Goal: Task Accomplishment & Management: Use online tool/utility

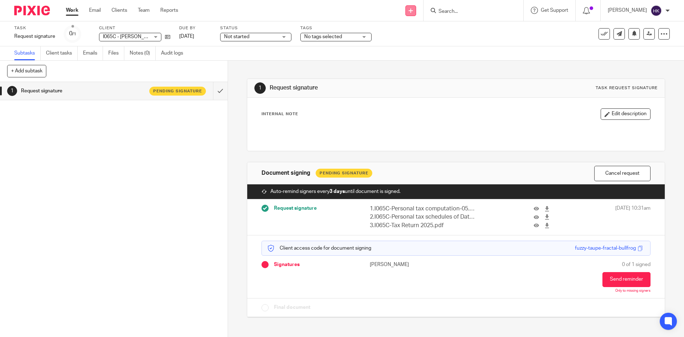
click at [416, 14] on link at bounding box center [410, 10] width 11 height 11
click at [424, 66] on link "Request signature" at bounding box center [418, 65] width 50 height 10
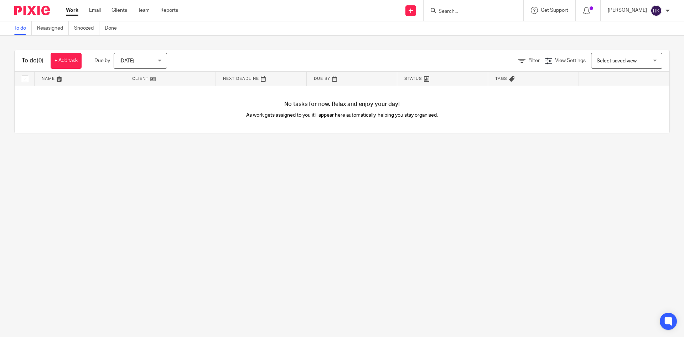
click at [474, 11] on input "Search" at bounding box center [470, 12] width 64 height 6
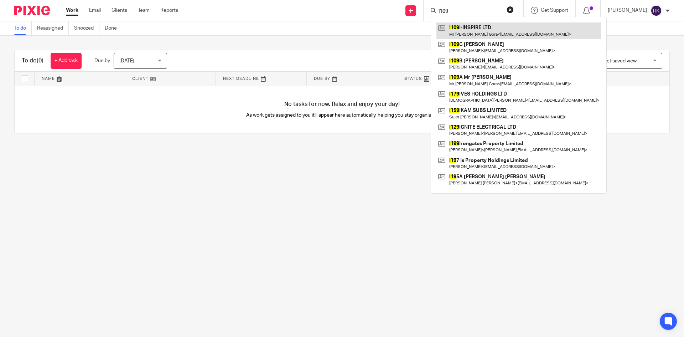
type input "i109"
click at [489, 29] on link at bounding box center [518, 30] width 165 height 16
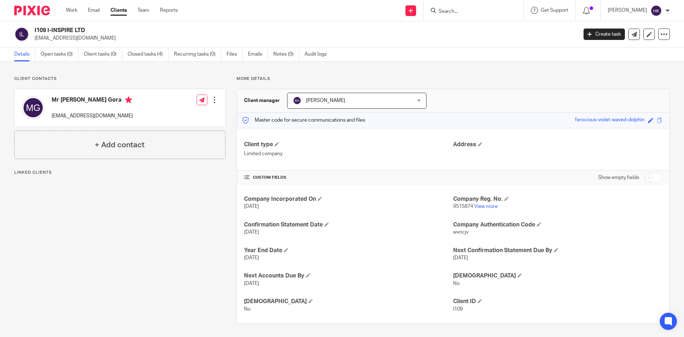
click at [476, 10] on input "Search" at bounding box center [470, 12] width 64 height 6
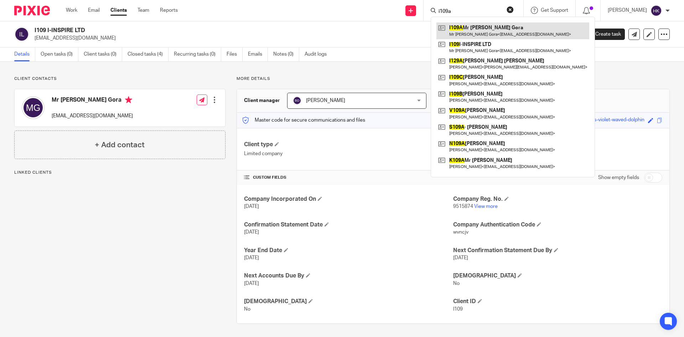
type input "i109a"
click at [486, 33] on link at bounding box center [512, 30] width 153 height 16
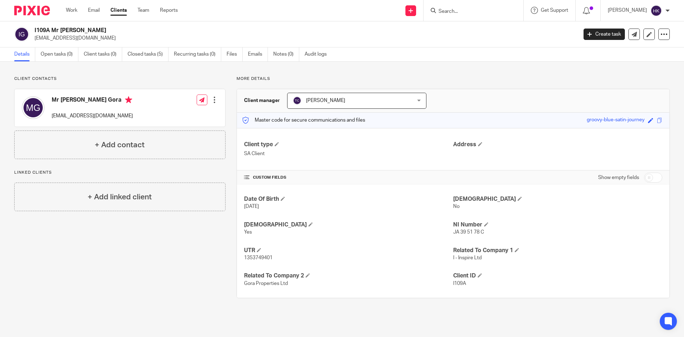
click at [449, 9] on input "Search" at bounding box center [470, 12] width 64 height 6
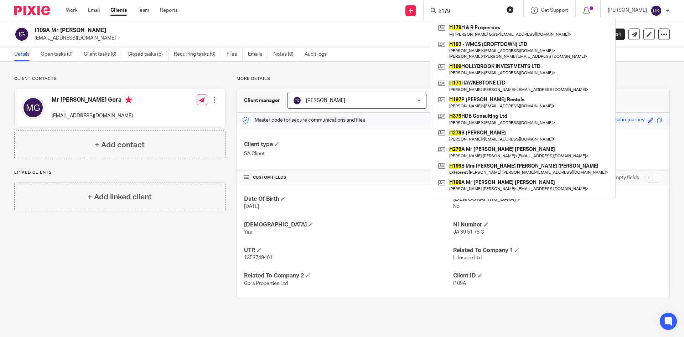
type input "h179"
click at [361, 36] on p "harveygora@hotmail.com" at bounding box center [304, 38] width 538 height 7
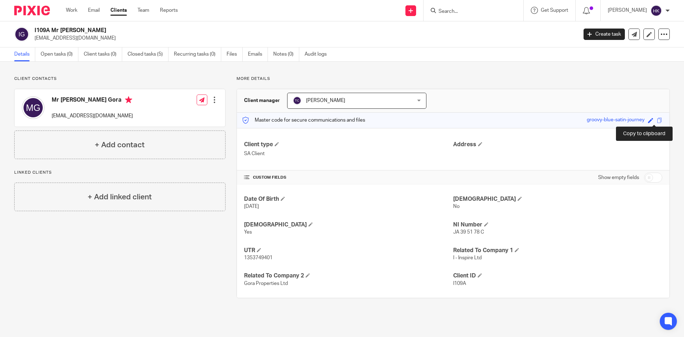
drag, startPoint x: 656, startPoint y: 121, endPoint x: 676, endPoint y: 134, distance: 24.0
click at [657, 121] on span at bounding box center [659, 120] width 5 height 5
click at [457, 11] on input "Search" at bounding box center [470, 12] width 64 height 6
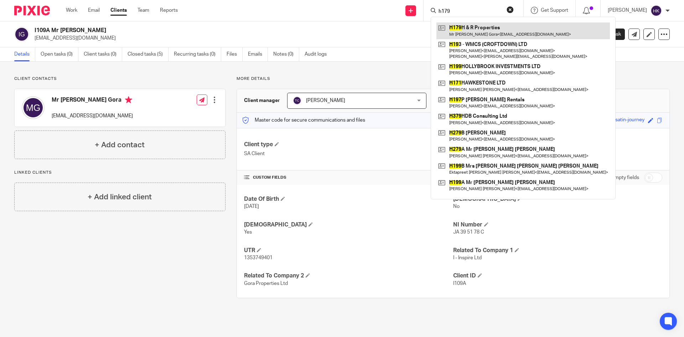
type input "h179"
click at [479, 28] on link at bounding box center [523, 30] width 174 height 16
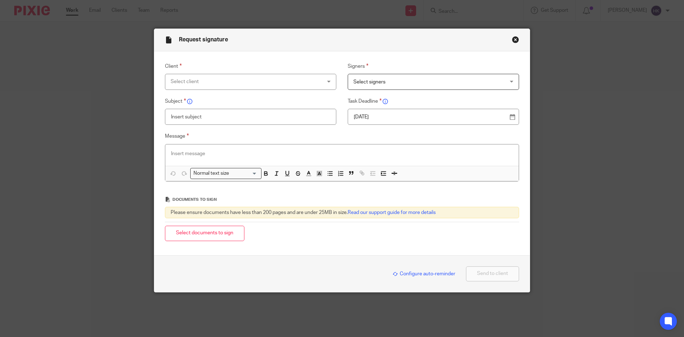
click at [184, 81] on div "Select client" at bounding box center [237, 81] width 133 height 15
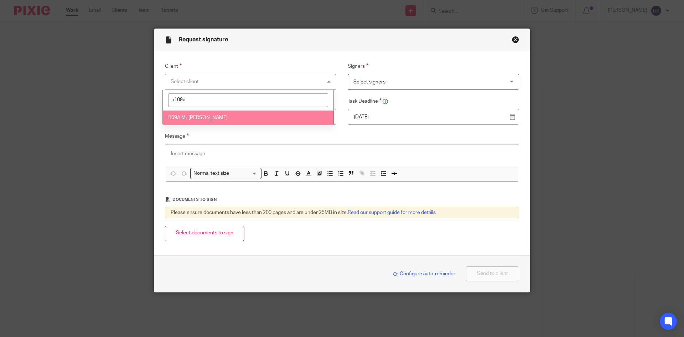
type input "i109a"
click at [207, 117] on span "I109A Mr [PERSON_NAME]" at bounding box center [197, 117] width 60 height 5
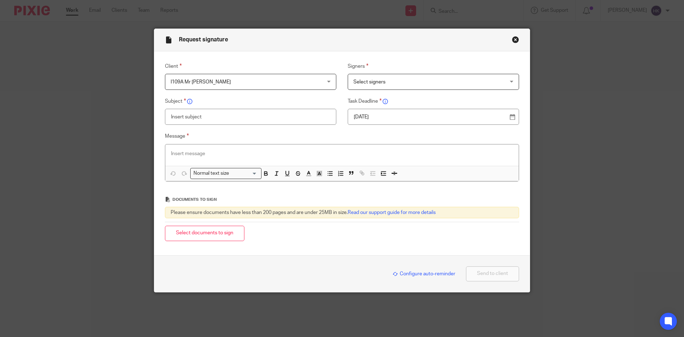
click at [400, 82] on span "Select signers" at bounding box center [419, 81] width 133 height 15
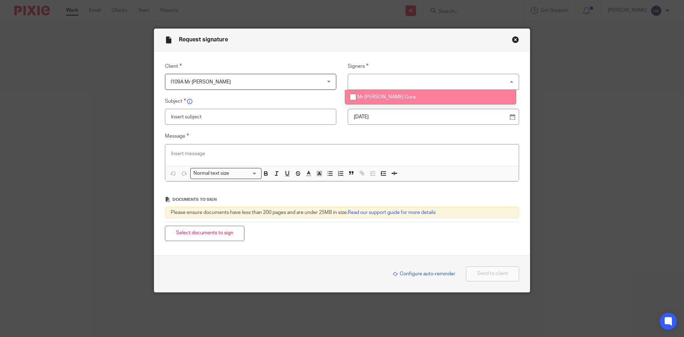
click at [402, 99] on li "Mr [PERSON_NAME] Gora" at bounding box center [430, 97] width 171 height 15
checkbox input "true"
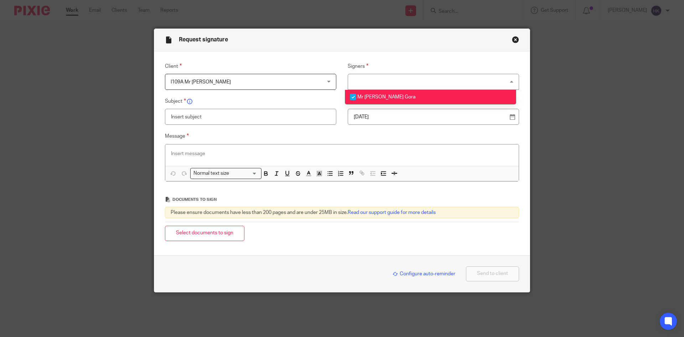
click at [394, 121] on div "20 Aug 2025" at bounding box center [433, 117] width 171 height 16
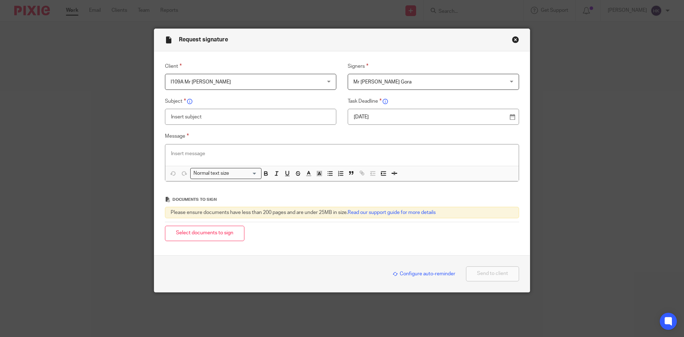
click at [395, 117] on p "20 Aug 2025" at bounding box center [431, 116] width 154 height 7
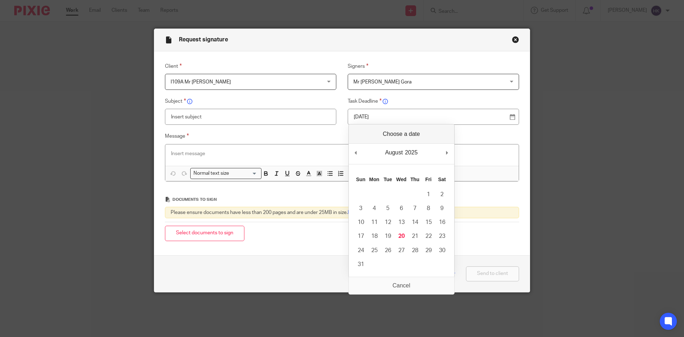
click at [454, 151] on div "August January February March April May June July August September October Nove…" at bounding box center [401, 154] width 105 height 20
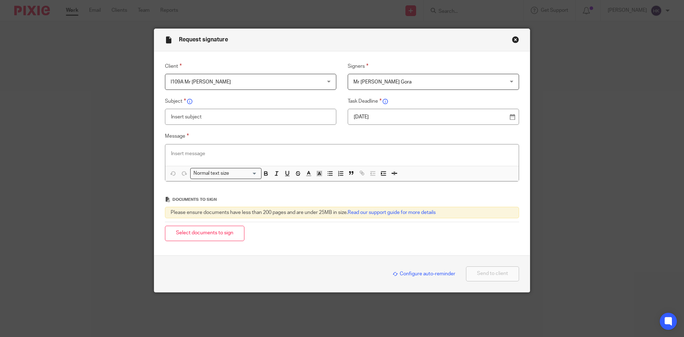
click at [225, 117] on input "text" at bounding box center [250, 117] width 171 height 16
type input "I109A - Personal Tax Return Pack"
click at [188, 155] on p at bounding box center [342, 153] width 342 height 7
paste div
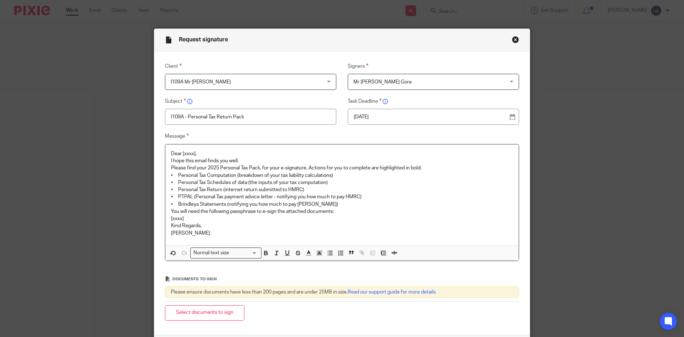
click at [214, 152] on p "Dear [xxxx]," at bounding box center [342, 153] width 342 height 7
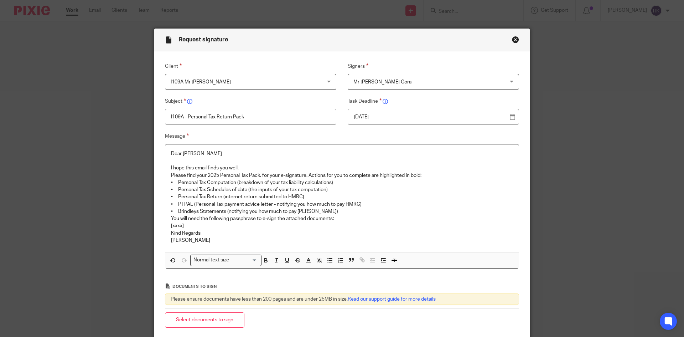
click at [239, 166] on p "I hope this email finds you well." at bounding box center [342, 167] width 342 height 7
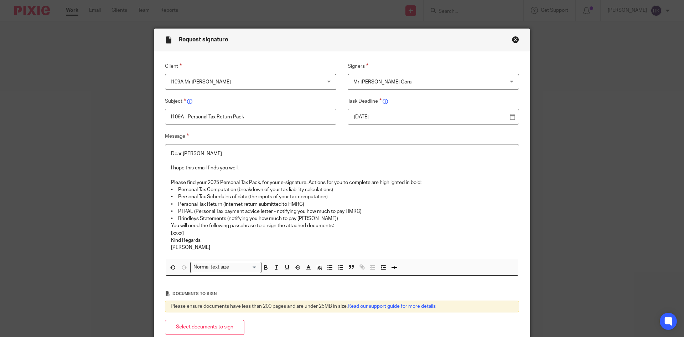
click at [433, 180] on p "Please find your 2025 Personal Tax Pack, for your e-signature. Actions for you …" at bounding box center [342, 182] width 342 height 7
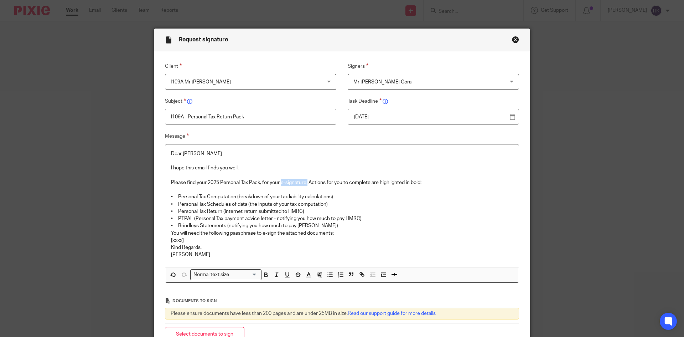
drag, startPoint x: 280, startPoint y: 180, endPoint x: 306, endPoint y: 183, distance: 26.2
click at [306, 183] on p "Please find your 2025 Personal Tax Pack, for your e-signature. Actions for you …" at bounding box center [342, 182] width 342 height 7
click at [304, 211] on p "• Personal Tax Return (internet return submitted to HMRC)" at bounding box center [342, 211] width 342 height 7
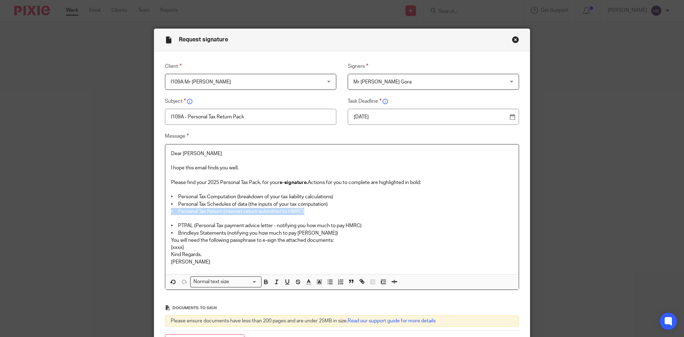
drag, startPoint x: 304, startPoint y: 210, endPoint x: 168, endPoint y: 211, distance: 136.1
click at [171, 211] on p "• Personal Tax Return (internet return submitted to HMRC)" at bounding box center [342, 211] width 342 height 7
copy p "• Personal Tax Return (internet return submitted to HMRC)"
click at [307, 213] on p "• Personal Tax Return (internet return submitted to HMRC)" at bounding box center [342, 211] width 342 height 7
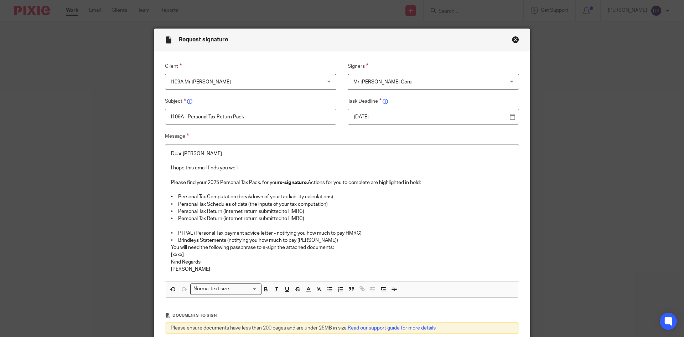
click at [171, 226] on p at bounding box center [342, 225] width 342 height 7
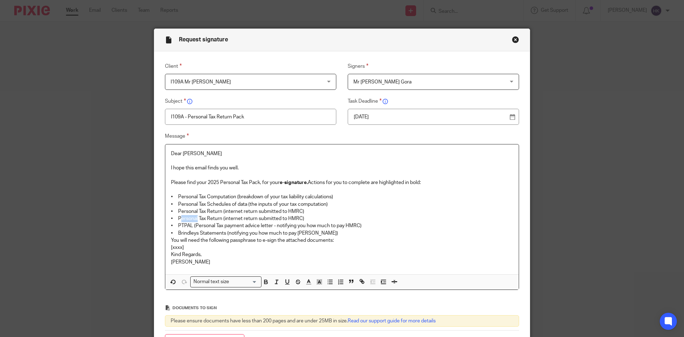
drag, startPoint x: 196, startPoint y: 217, endPoint x: 178, endPoint y: 218, distance: 17.5
click at [178, 218] on p "• Personal Tax Return (internet return submitted to HMRC)" at bounding box center [342, 218] width 342 height 7
drag, startPoint x: 316, startPoint y: 216, endPoint x: 175, endPoint y: 221, distance: 140.8
click at [171, 222] on p "• Partnership Tax Return (internet return submitted to HMRC)" at bounding box center [342, 218] width 342 height 7
click at [369, 213] on p "• Personal Tax Return (internet return submitted to HMRC)" at bounding box center [342, 211] width 342 height 7
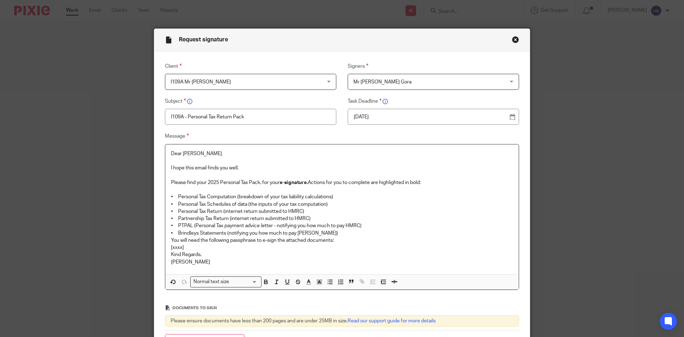
click at [332, 233] on p "• Brindleys Statements (notifying you how much to pay Brindleys)" at bounding box center [342, 232] width 342 height 7
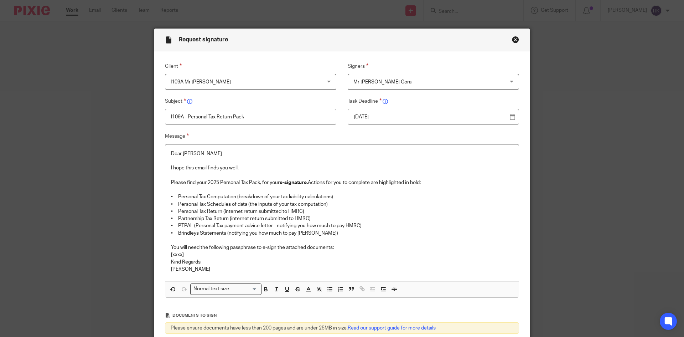
click at [345, 244] on p "You will need the following passphrase to e-sign the attached documents:" at bounding box center [342, 247] width 342 height 7
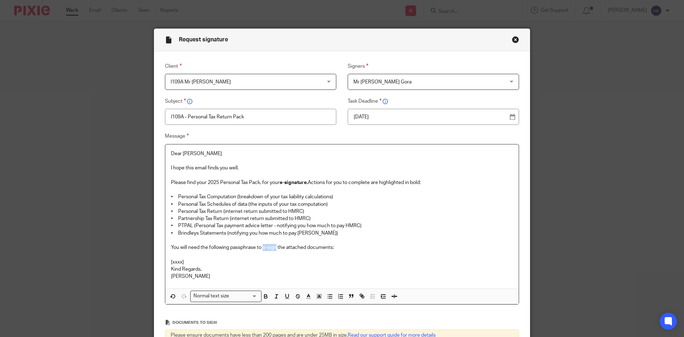
drag, startPoint x: 262, startPoint y: 248, endPoint x: 275, endPoint y: 249, distance: 13.6
click at [275, 249] on p "You will need the following passphrase to e-sign the attached documents:" at bounding box center [342, 247] width 342 height 7
click at [192, 263] on p "[xxxx]" at bounding box center [342, 261] width 342 height 7
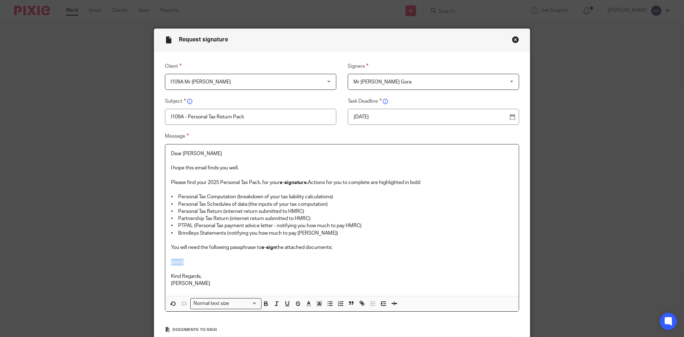
drag, startPoint x: 191, startPoint y: 262, endPoint x: 148, endPoint y: 263, distance: 42.8
click at [148, 263] on div "Request signature Client I109A Mr Harvinder Singh Gora I109A Mr Harvinder Singh…" at bounding box center [342, 168] width 684 height 337
drag, startPoint x: 241, startPoint y: 262, endPoint x: 123, endPoint y: 262, distance: 118.6
click at [123, 262] on div "Request signature Client I109A Mr Harvinder Singh Gora I109A Mr Harvinder Singh…" at bounding box center [342, 168] width 684 height 337
click at [236, 304] on input "Search for option" at bounding box center [245, 303] width 26 height 7
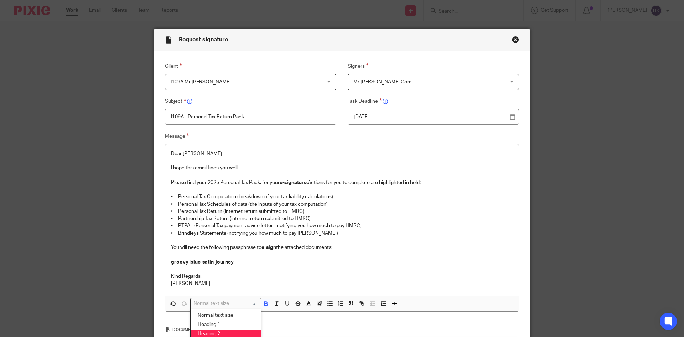
click at [237, 331] on li "Heading 2" at bounding box center [226, 333] width 71 height 9
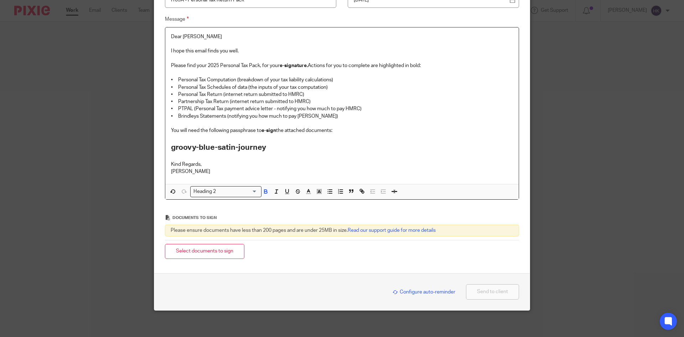
scroll to position [119, 0]
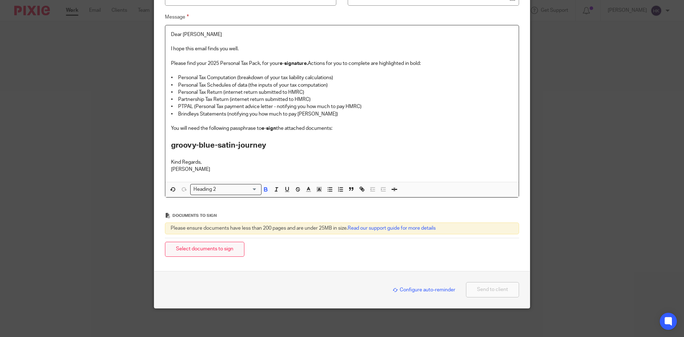
click at [209, 255] on button "Select documents to sign" at bounding box center [204, 249] width 79 height 15
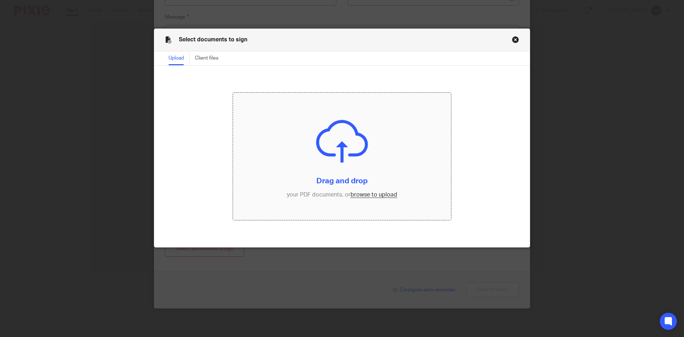
click at [364, 195] on input "file" at bounding box center [342, 157] width 218 height 128
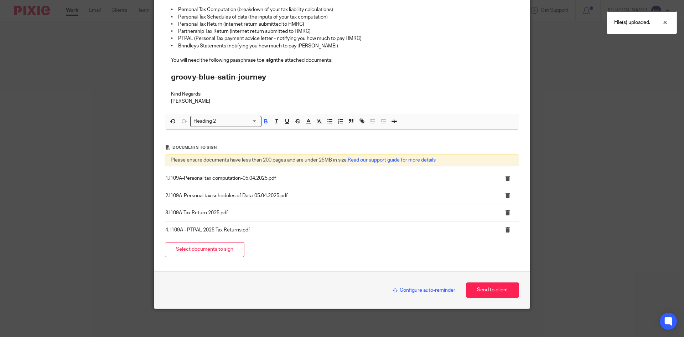
scroll to position [187, 0]
click at [206, 255] on button "Select documents to sign" at bounding box center [204, 249] width 79 height 15
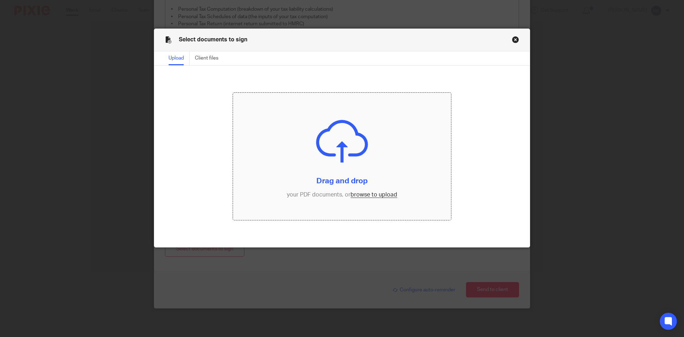
click at [375, 195] on input "file" at bounding box center [342, 157] width 218 height 128
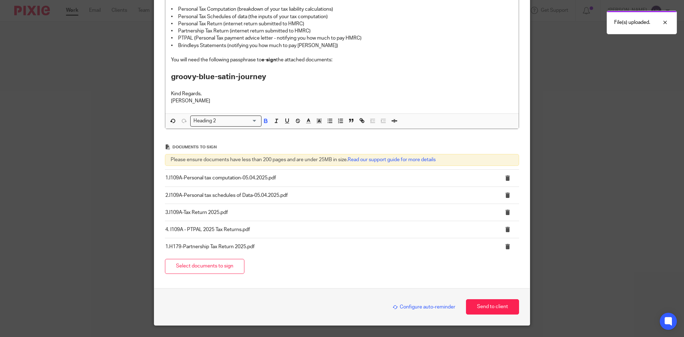
click at [412, 305] on span "Configure auto-reminder" at bounding box center [424, 306] width 63 height 5
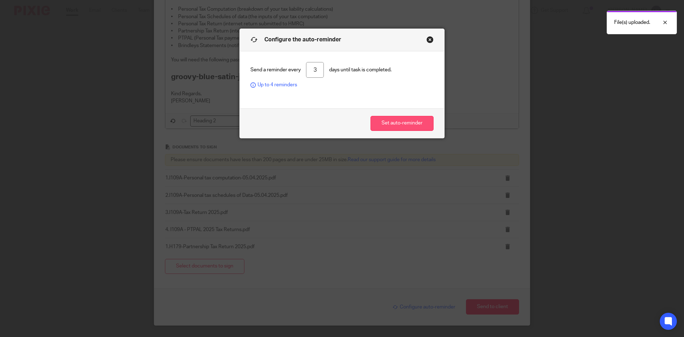
click at [379, 128] on button "Set auto-reminder" at bounding box center [402, 123] width 63 height 15
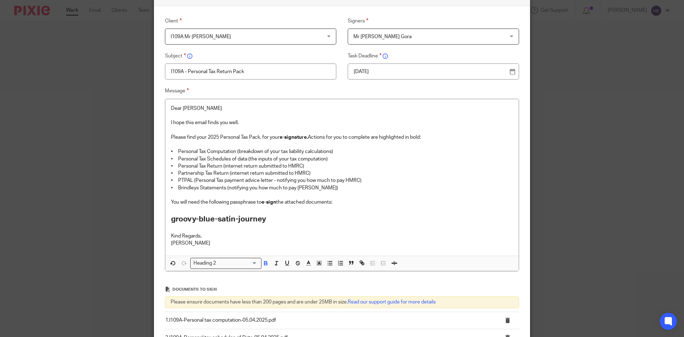
scroll to position [45, 0]
drag, startPoint x: 275, startPoint y: 179, endPoint x: 366, endPoint y: 180, distance: 90.9
click at [366, 180] on p "• PTPAL (Personal Tax payment advice letter - notifying you how much to pay HMR…" at bounding box center [342, 180] width 342 height 7
drag, startPoint x: 305, startPoint y: 188, endPoint x: 165, endPoint y: 187, distance: 140.0
click at [165, 187] on div "Dear Harvinder I hope this email finds you well. Please find your 2025 Personal…" at bounding box center [341, 177] width 353 height 156
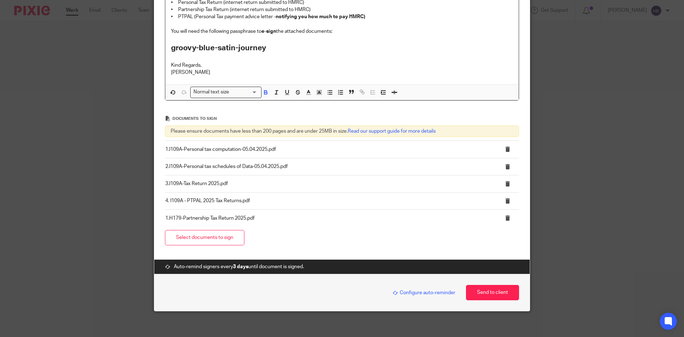
scroll to position [212, 0]
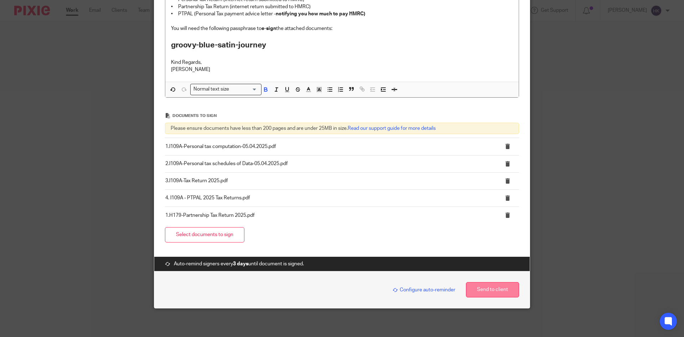
click at [484, 290] on button "Send to client" at bounding box center [492, 289] width 53 height 15
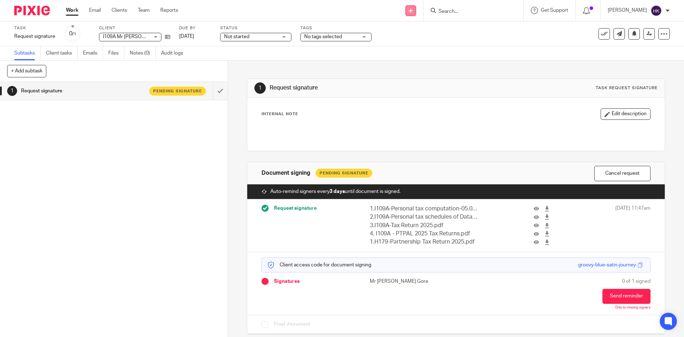
click at [416, 10] on link at bounding box center [410, 10] width 11 height 11
click at [413, 63] on link "Request signature" at bounding box center [418, 65] width 50 height 10
click at [418, 66] on link "Request signature" at bounding box center [418, 65] width 50 height 10
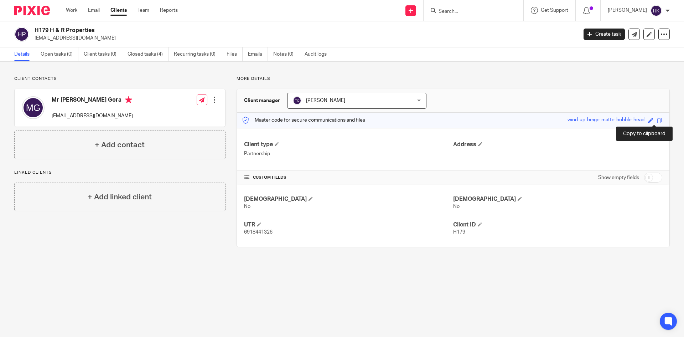
click at [657, 119] on span at bounding box center [659, 120] width 5 height 5
click at [472, 12] on input "Search" at bounding box center [470, 12] width 64 height 6
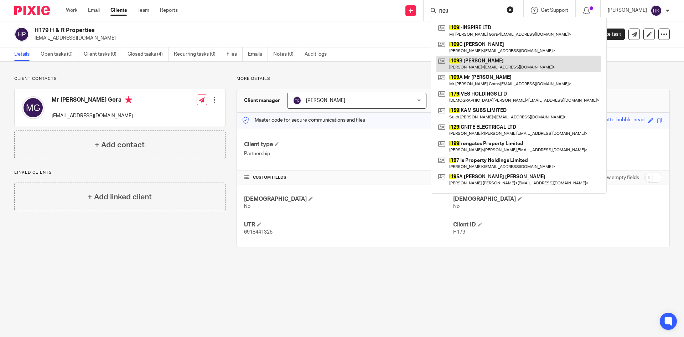
type input "i109"
click at [488, 62] on link at bounding box center [518, 64] width 165 height 16
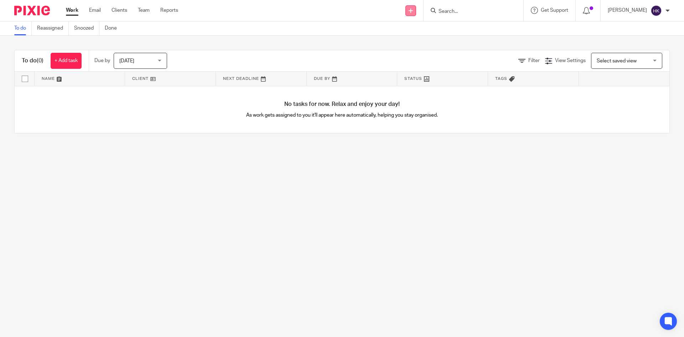
click at [416, 13] on link at bounding box center [410, 10] width 11 height 11
click at [404, 66] on link "Request signature" at bounding box center [418, 65] width 50 height 10
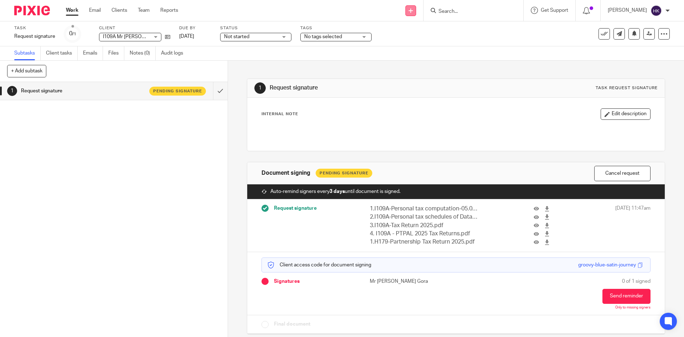
click at [413, 10] on icon at bounding box center [411, 11] width 4 height 4
click at [411, 64] on link "Request signature" at bounding box center [418, 65] width 50 height 10
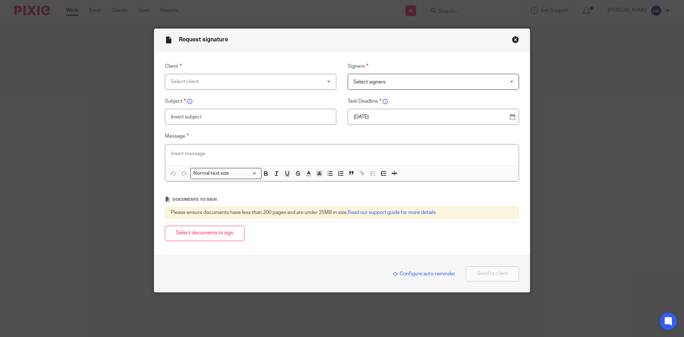
click at [185, 86] on div "Select client" at bounding box center [237, 81] width 133 height 15
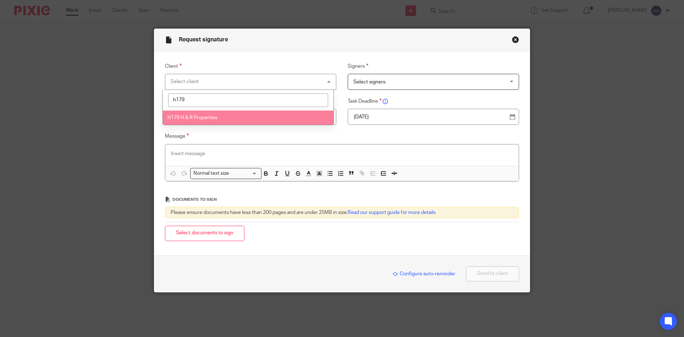
type input "h179"
click at [203, 114] on li "H179 H & R Properties" at bounding box center [248, 117] width 171 height 15
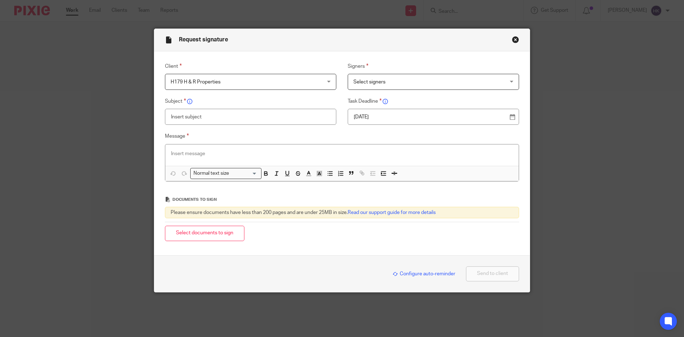
click at [362, 85] on span "Select signers" at bounding box center [419, 81] width 133 height 15
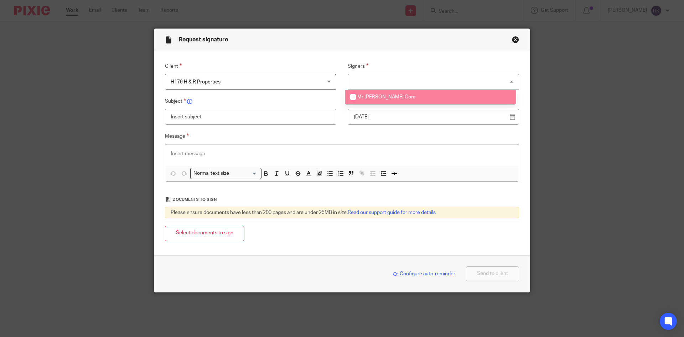
click at [369, 94] on li "Mr [PERSON_NAME] Gora" at bounding box center [430, 97] width 171 height 15
checkbox input "true"
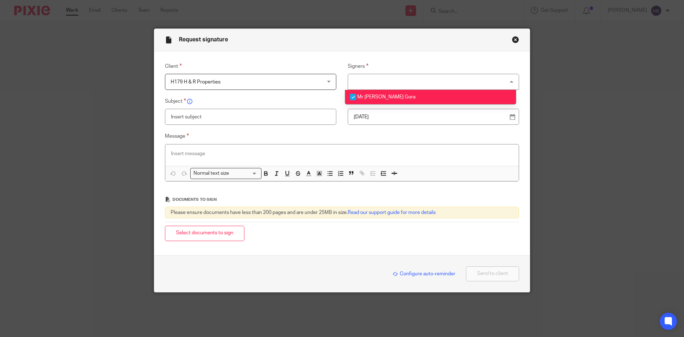
click at [377, 114] on p "[DATE]" at bounding box center [431, 116] width 154 height 7
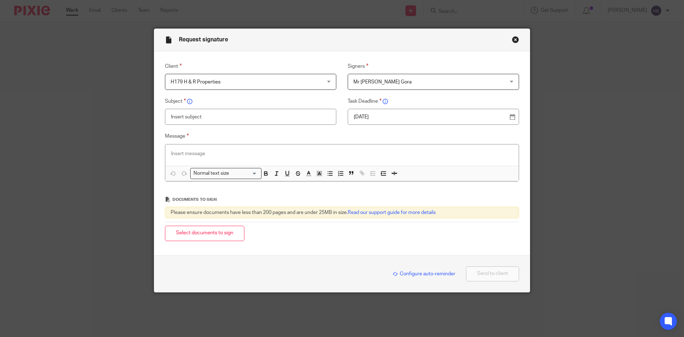
click at [186, 119] on input "text" at bounding box center [250, 117] width 171 height 16
type input "H179 - Partnership Tax Return"
paste div
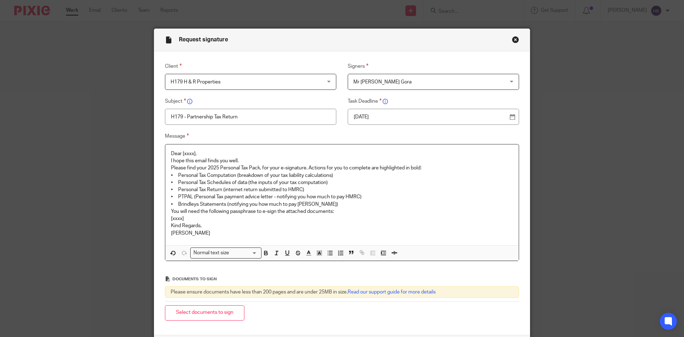
click at [219, 152] on p "Dear [xxxx]," at bounding box center [342, 153] width 342 height 7
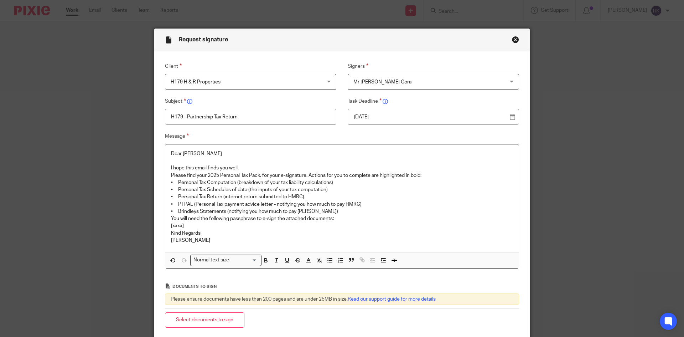
click at [247, 166] on p "I hope this email finds you well." at bounding box center [342, 167] width 342 height 7
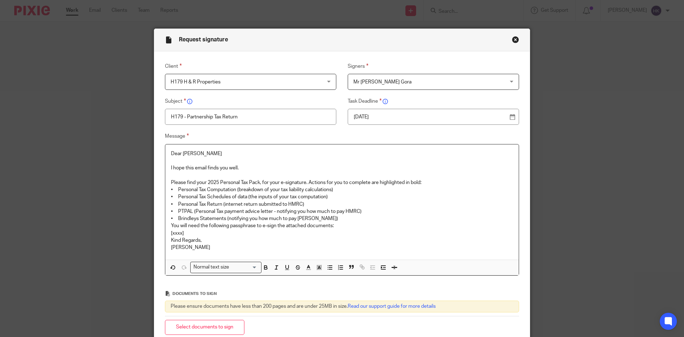
click at [237, 183] on p "Please find your 2025 Personal Tax Pack, for your e-signature. Actions for you …" at bounding box center [342, 182] width 342 height 7
drag, startPoint x: 285, startPoint y: 181, endPoint x: 312, endPoint y: 182, distance: 26.8
click at [312, 182] on p "Please find your 2025 Partnership Tax Pack, for your e-signature. Actions for y…" at bounding box center [342, 182] width 342 height 7
click at [431, 181] on p "Please find your 2025 Partnership Tax Pack, for your e-signature. Actions for y…" at bounding box center [342, 182] width 342 height 7
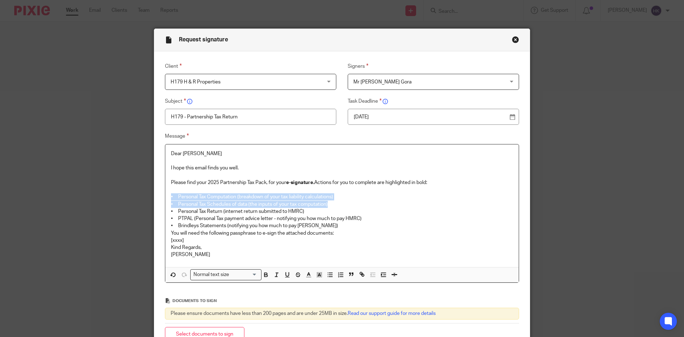
drag, startPoint x: 175, startPoint y: 195, endPoint x: 345, endPoint y: 204, distance: 170.9
click at [345, 204] on div "Dear Harvinder I hope this email finds you well. Please find your 2025 Partners…" at bounding box center [341, 205] width 353 height 123
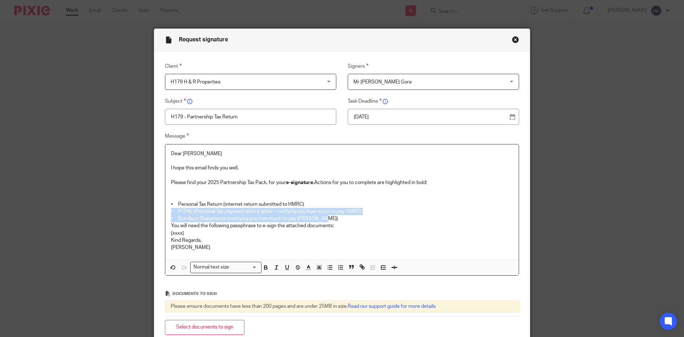
drag, startPoint x: 177, startPoint y: 211, endPoint x: 324, endPoint y: 218, distance: 146.6
click at [324, 218] on div "Dear Harvinder I hope this email finds you well. Please find your 2025 Partners…" at bounding box center [341, 201] width 353 height 115
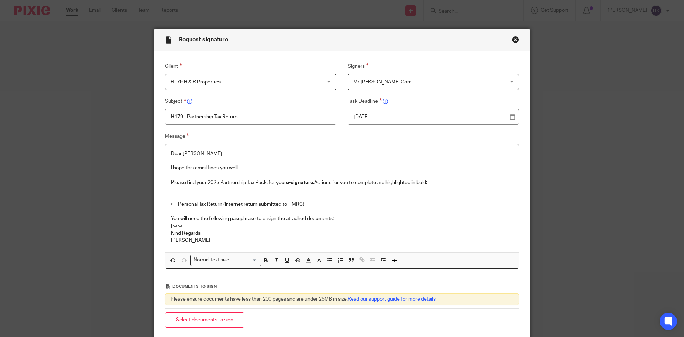
click at [196, 203] on p "• Personal Tax Return (internet return submitted to HMRC)" at bounding box center [342, 204] width 342 height 7
click at [342, 215] on p "You will need the following passphrase to e-sign the attached documents:" at bounding box center [342, 218] width 342 height 7
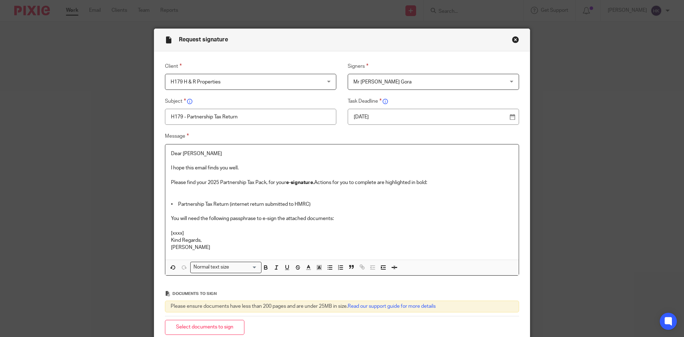
click at [185, 230] on p "[xxxx]" at bounding box center [342, 232] width 342 height 7
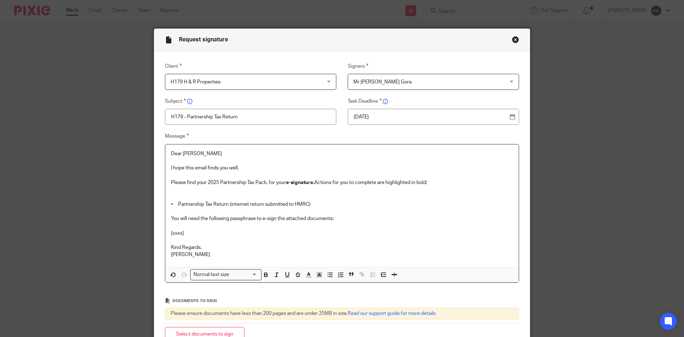
click at [171, 194] on p at bounding box center [342, 196] width 342 height 7
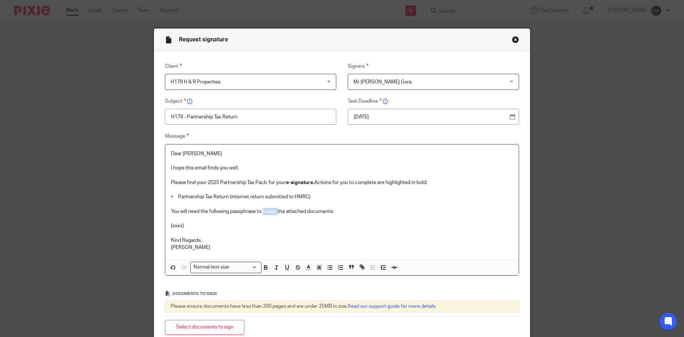
drag, startPoint x: 262, startPoint y: 211, endPoint x: 276, endPoint y: 213, distance: 13.7
click at [276, 213] on div "Dear Harvinder I hope this email finds you well. Please find your 2025 Partners…" at bounding box center [341, 201] width 353 height 115
drag, startPoint x: 192, startPoint y: 224, endPoint x: 160, endPoint y: 231, distance: 32.7
click at [160, 231] on div "Message Dear Harvinder I hope this email finds you well. Please find your 2025 …" at bounding box center [336, 204] width 365 height 144
click at [188, 224] on p "[xxxx]" at bounding box center [342, 225] width 342 height 7
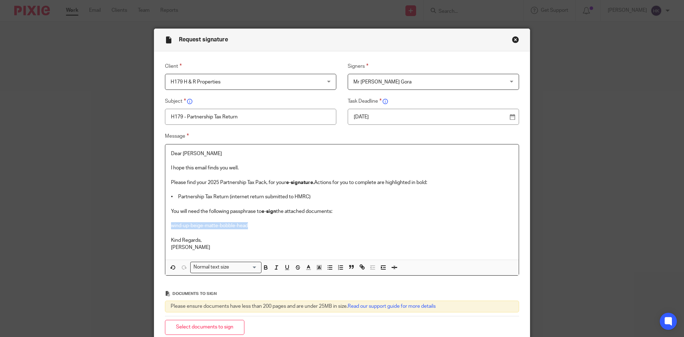
drag, startPoint x: 262, startPoint y: 226, endPoint x: 166, endPoint y: 226, distance: 95.8
click at [166, 226] on div "Dear Harvinder I hope this email finds you well. Please find your 2025 Partners…" at bounding box center [341, 201] width 353 height 115
click at [213, 270] on div "Normal text size" at bounding box center [224, 266] width 67 height 9
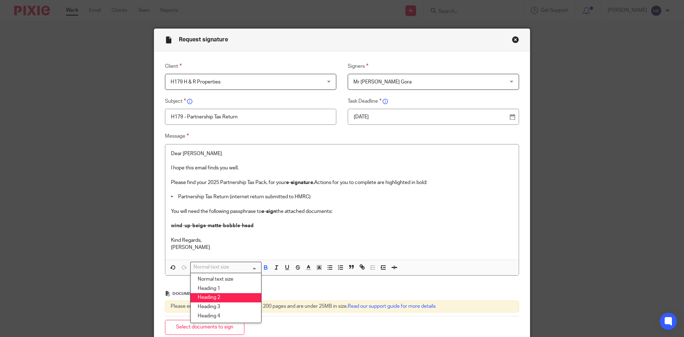
click at [220, 299] on li "Heading 2" at bounding box center [226, 297] width 71 height 9
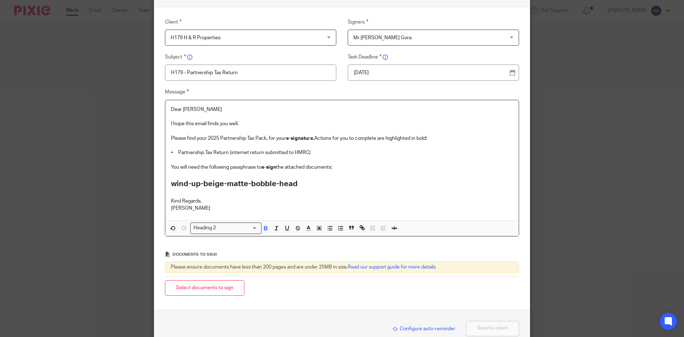
scroll to position [83, 0]
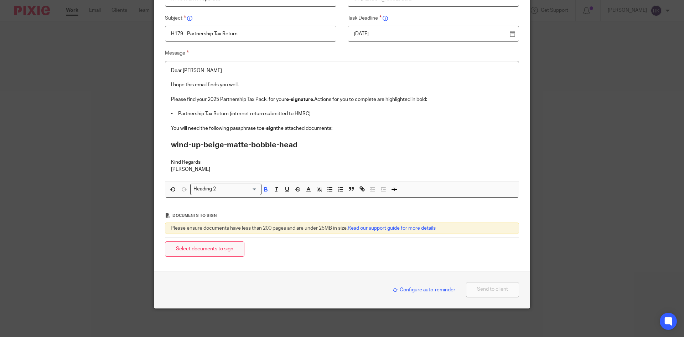
click at [217, 243] on button "Select documents to sign" at bounding box center [204, 248] width 79 height 15
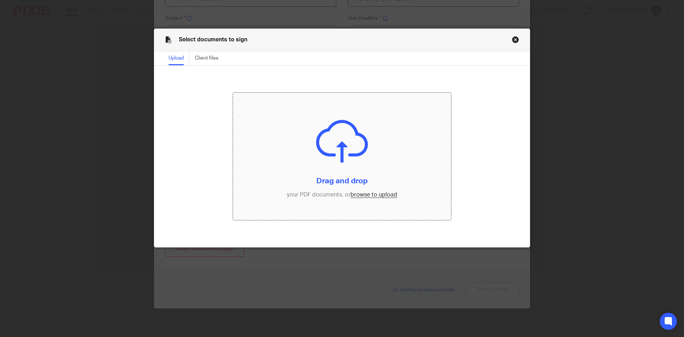
click at [368, 193] on input "file" at bounding box center [342, 157] width 218 height 128
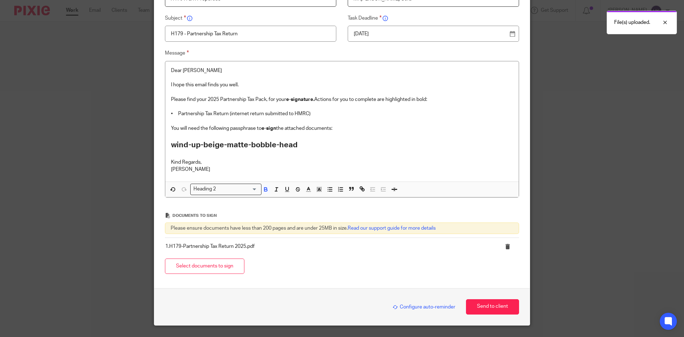
click at [405, 305] on span "Configure auto-reminder" at bounding box center [424, 306] width 63 height 5
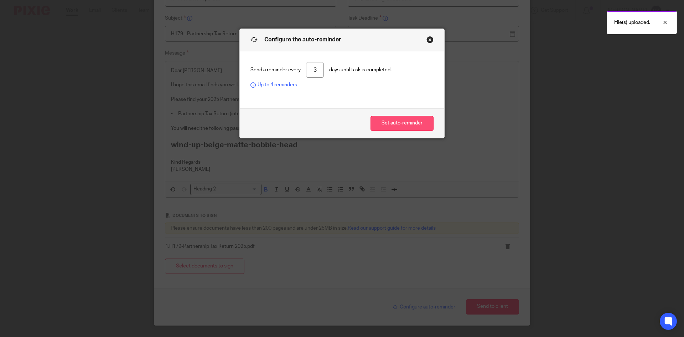
click at [394, 125] on button "Set auto-reminder" at bounding box center [402, 123] width 63 height 15
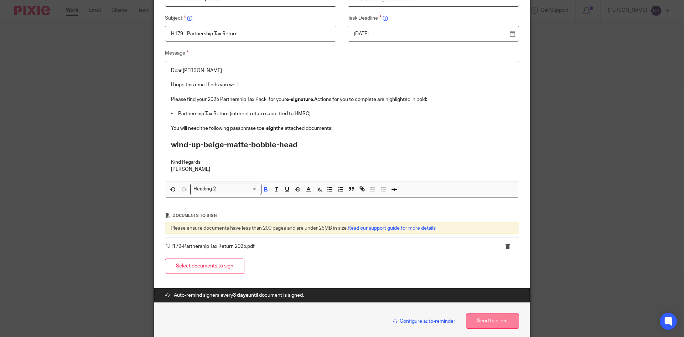
click at [477, 319] on button "Send to client" at bounding box center [492, 320] width 53 height 15
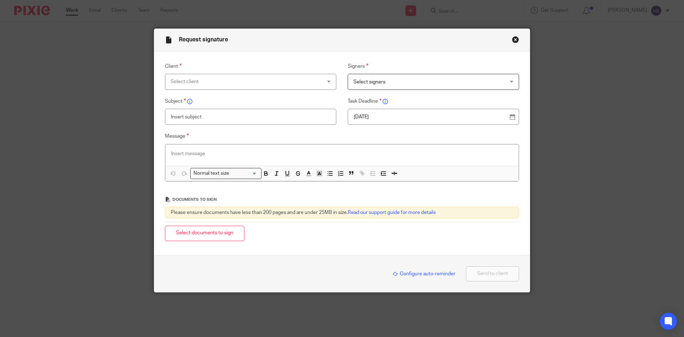
click at [177, 77] on div "Select client" at bounding box center [237, 81] width 133 height 15
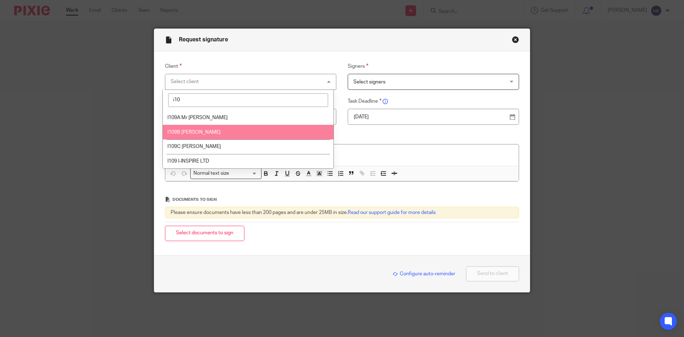
type input "i10"
click at [209, 131] on span "I109B [PERSON_NAME]" at bounding box center [193, 132] width 53 height 5
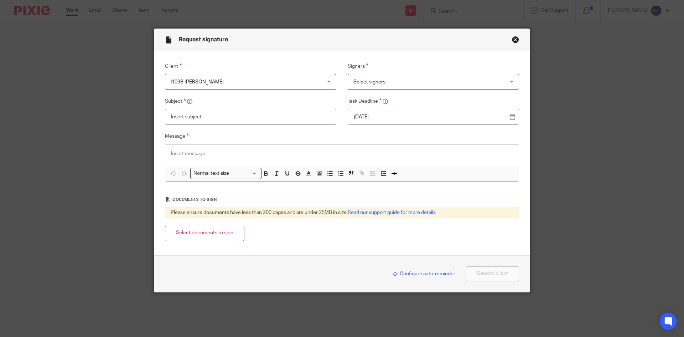
click at [388, 86] on span "Select signers" at bounding box center [419, 81] width 133 height 15
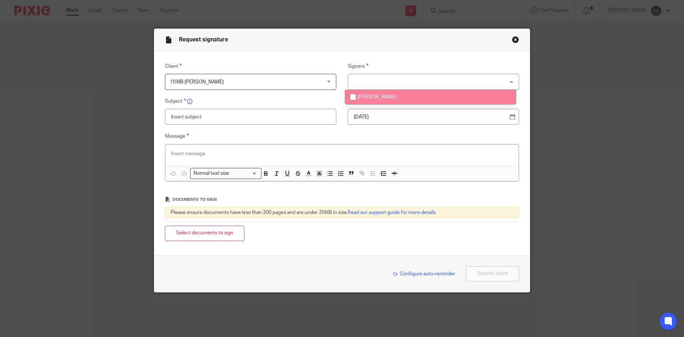
click at [390, 95] on span "Mrs Ranjit Gora" at bounding box center [376, 96] width 39 height 5
checkbox input "true"
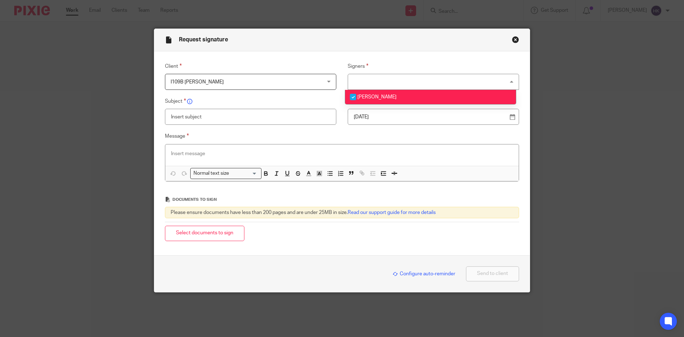
click at [394, 112] on div "20 Aug 2025" at bounding box center [433, 117] width 171 height 16
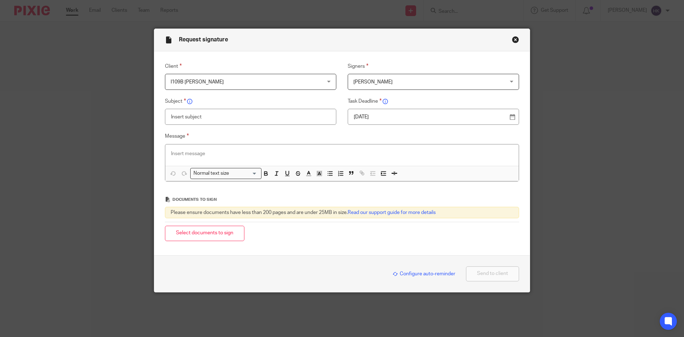
click at [397, 118] on p "20 Aug 2025" at bounding box center [431, 116] width 154 height 7
click at [202, 118] on input "text" at bounding box center [250, 117] width 171 height 16
type input "I109B - Personal Tax Return Pack"
click at [185, 152] on p at bounding box center [342, 153] width 342 height 7
paste div
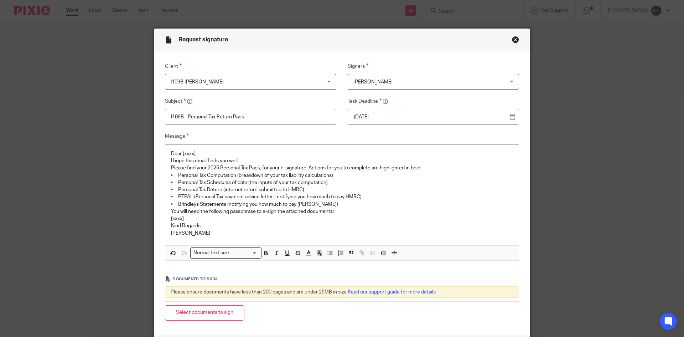
click at [200, 152] on p "Dear [xxxx]," at bounding box center [342, 153] width 342 height 7
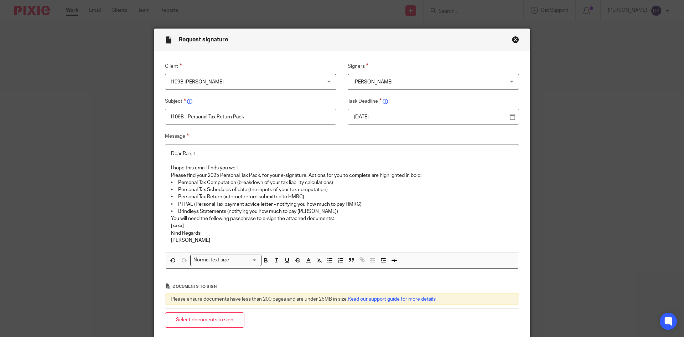
click at [255, 167] on p "I hope this email finds you well." at bounding box center [342, 167] width 342 height 7
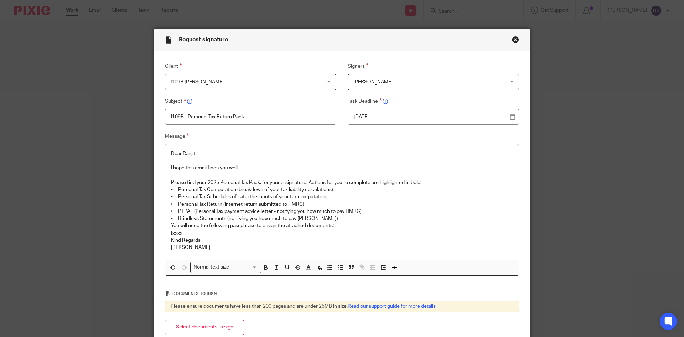
click at [436, 182] on p "Please find your 2025 Personal Tax Pack, for your e-signature. Actions for you …" at bounding box center [342, 182] width 342 height 7
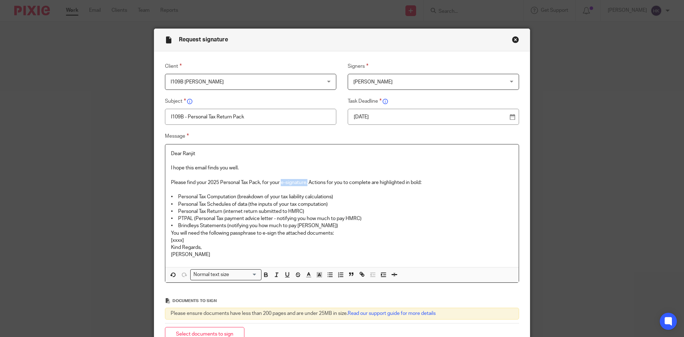
drag, startPoint x: 280, startPoint y: 181, endPoint x: 306, endPoint y: 183, distance: 26.1
click at [306, 183] on p "Please find your 2025 Personal Tax Pack, for your e-signature. Actions for you …" at bounding box center [342, 182] width 342 height 7
drag, startPoint x: 275, startPoint y: 218, endPoint x: 370, endPoint y: 219, distance: 95.1
click at [370, 219] on p "• PTPAL (Personal Tax payment advice letter - notifying you how much to pay HMR…" at bounding box center [342, 218] width 342 height 7
drag, startPoint x: 325, startPoint y: 225, endPoint x: 161, endPoint y: 226, distance: 163.9
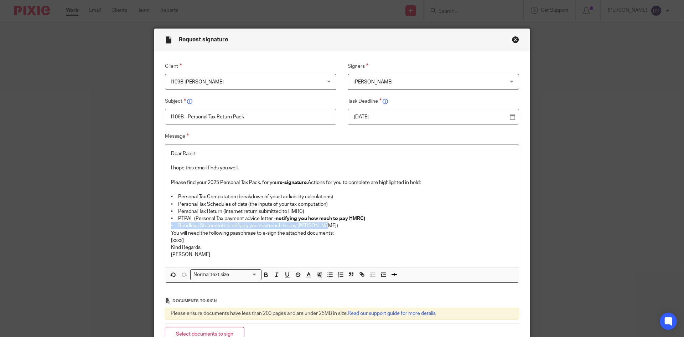
click at [161, 226] on div "Message Dear Ranjit I hope this email finds you well. Please find your 2025 Per…" at bounding box center [336, 207] width 365 height 151
drag, startPoint x: 260, startPoint y: 232, endPoint x: 276, endPoint y: 235, distance: 16.6
click at [276, 235] on p "You will need the following passphrase to e-sign the attached documents:" at bounding box center [342, 232] width 342 height 7
click at [351, 234] on p "You will need the following passphrase to e-sign the attached documents:" at bounding box center [342, 232] width 342 height 7
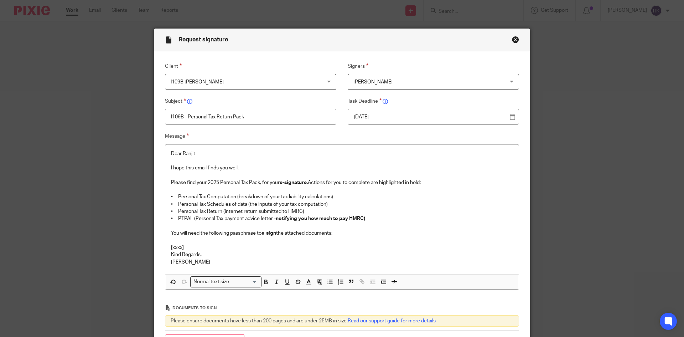
click at [203, 247] on p "[xxxx]" at bounding box center [342, 247] width 342 height 7
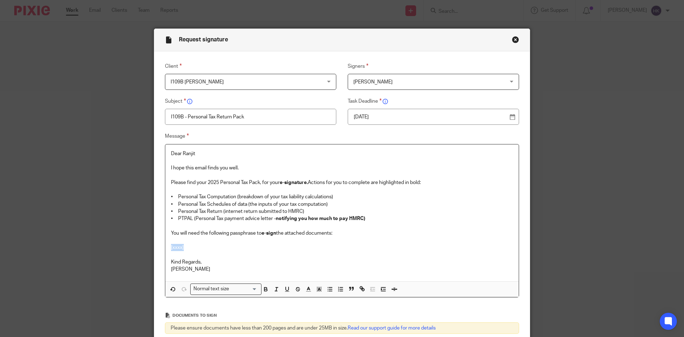
drag, startPoint x: 183, startPoint y: 248, endPoint x: 158, endPoint y: 248, distance: 24.6
click at [158, 248] on div "Message Dear Ranjit I hope this email finds you well. Please find your 2025 Per…" at bounding box center [336, 214] width 365 height 165
drag, startPoint x: 237, startPoint y: 247, endPoint x: 159, endPoint y: 247, distance: 78.0
click at [159, 247] on div "Message Dear Ranjit I hope this email finds you well. Please find your 2025 Per…" at bounding box center [336, 214] width 365 height 165
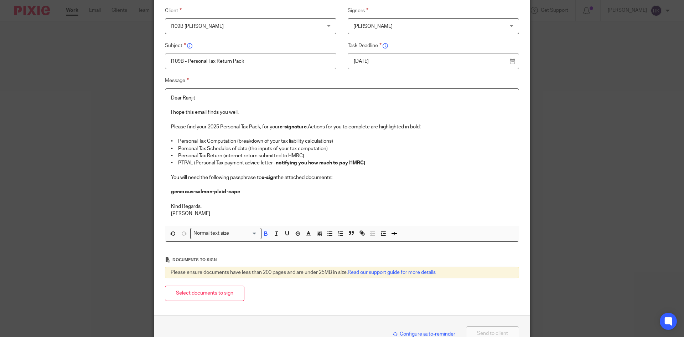
scroll to position [71, 0]
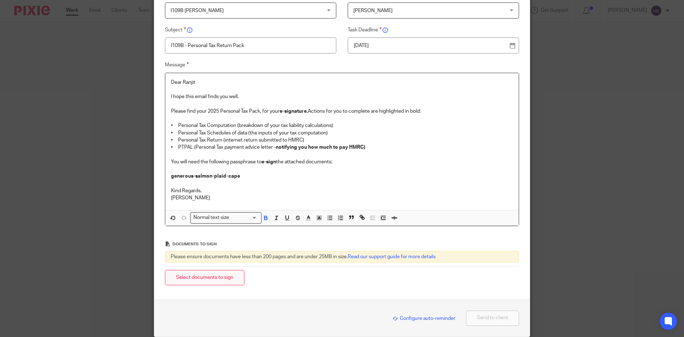
click at [225, 280] on button "Select documents to sign" at bounding box center [204, 277] width 79 height 15
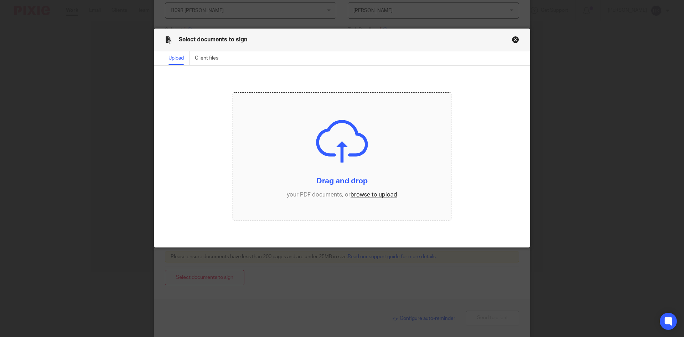
click at [359, 190] on input "file" at bounding box center [342, 157] width 218 height 128
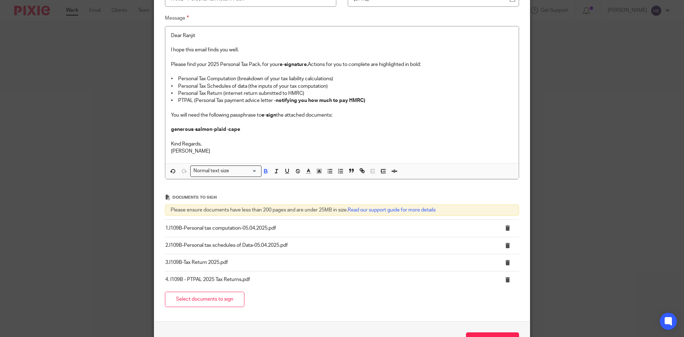
scroll to position [168, 0]
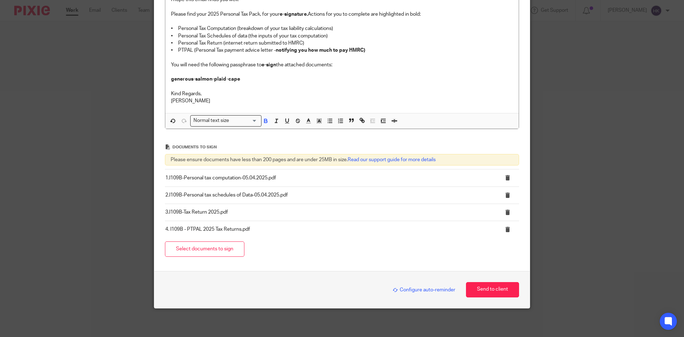
click at [418, 290] on span "Configure auto-reminder" at bounding box center [424, 289] width 63 height 5
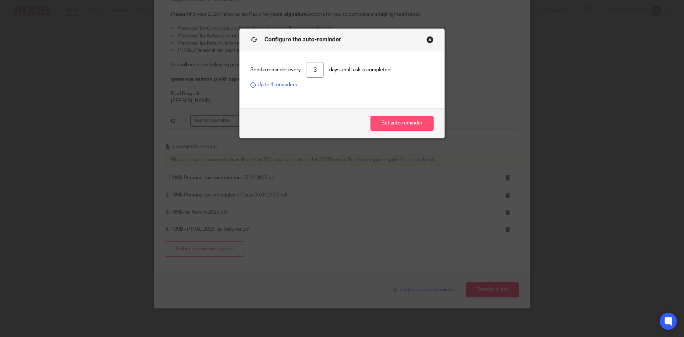
click at [389, 125] on button "Set auto-reminder" at bounding box center [402, 123] width 63 height 15
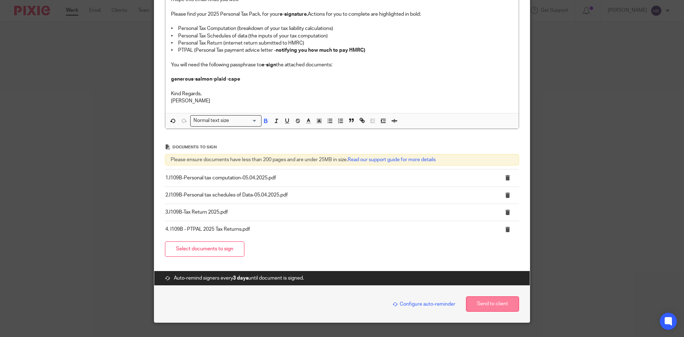
click at [496, 306] on button "Send to client" at bounding box center [492, 303] width 53 height 15
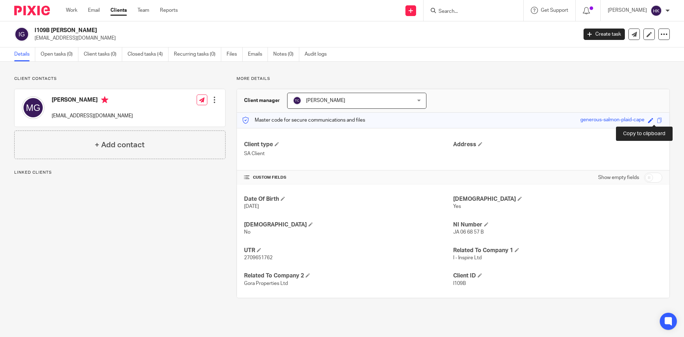
click at [657, 119] on span at bounding box center [659, 120] width 5 height 5
click at [452, 11] on input "Search" at bounding box center [470, 12] width 64 height 6
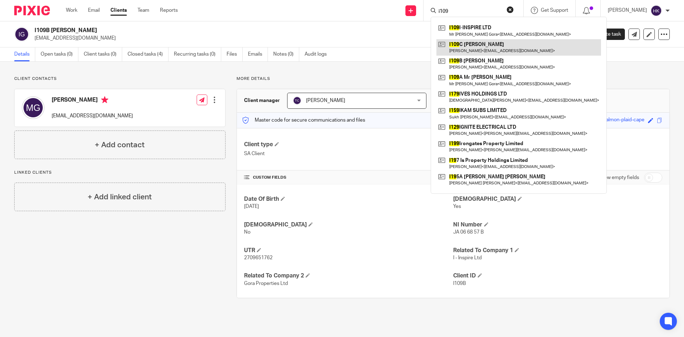
type input "i109"
click at [470, 45] on link at bounding box center [518, 47] width 165 height 16
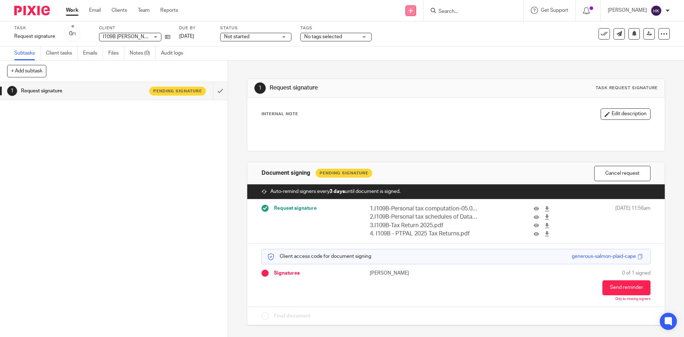
click at [413, 9] on icon at bounding box center [411, 11] width 4 height 4
drag, startPoint x: 419, startPoint y: 64, endPoint x: 461, endPoint y: 42, distance: 47.5
click at [419, 64] on link "Request signature" at bounding box center [418, 65] width 50 height 10
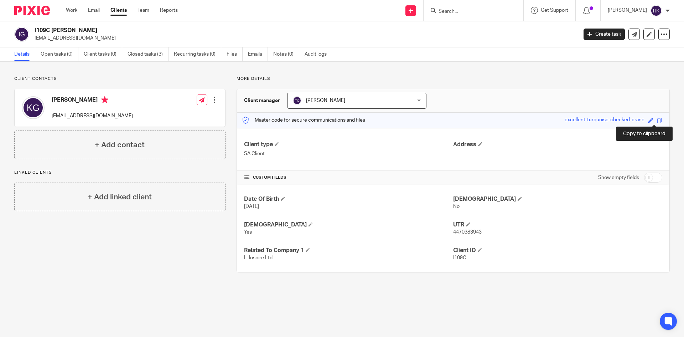
click at [657, 120] on span at bounding box center [659, 120] width 5 height 5
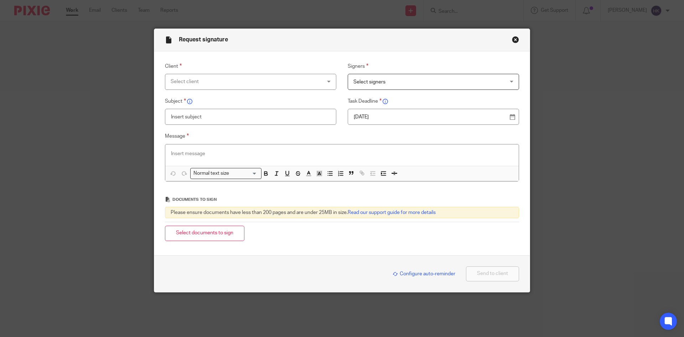
click at [207, 87] on div "Select client" at bounding box center [237, 81] width 133 height 15
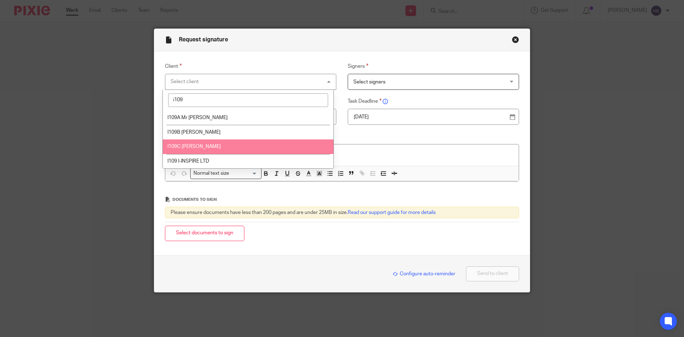
type input "i109"
click at [210, 142] on li "I109C [PERSON_NAME]" at bounding box center [248, 146] width 171 height 15
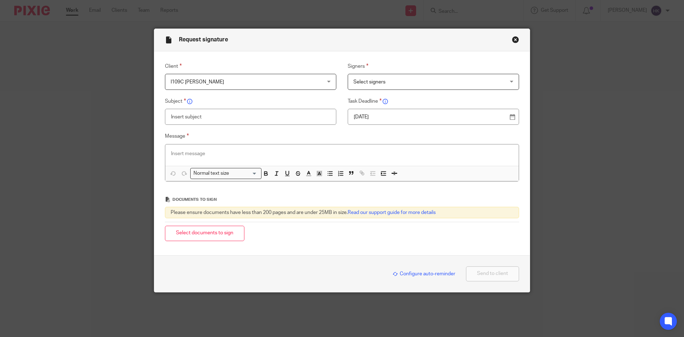
click at [382, 79] on span "Select signers" at bounding box center [419, 81] width 133 height 15
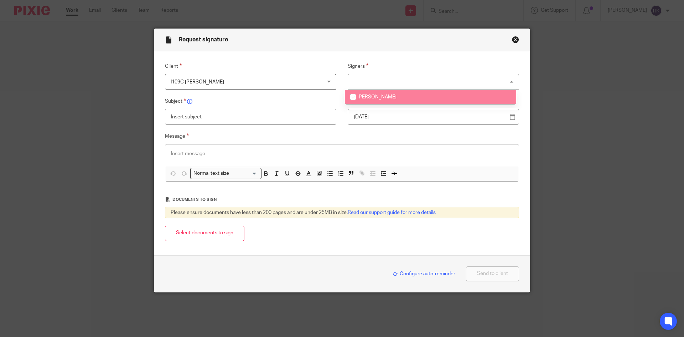
click at [383, 95] on span "[PERSON_NAME]" at bounding box center [376, 96] width 39 height 5
checkbox input "true"
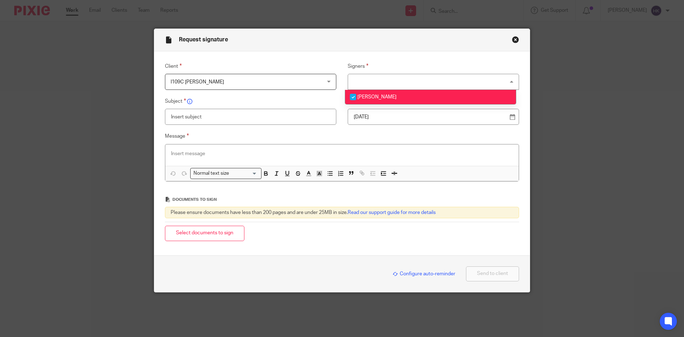
click at [388, 114] on p "20 Aug 2025" at bounding box center [431, 116] width 154 height 7
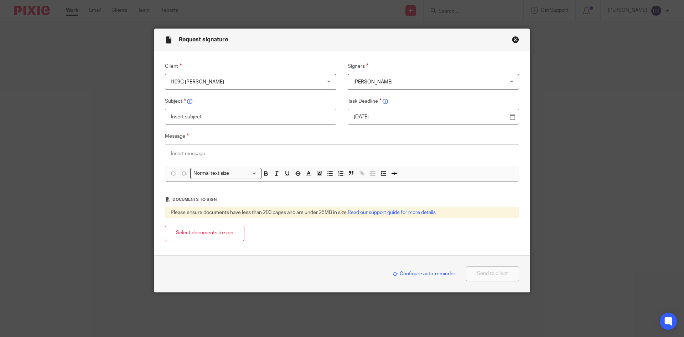
click at [189, 120] on input "text" at bounding box center [250, 117] width 171 height 16
type input "I109C - Personal Tax Return Pack"
paste div
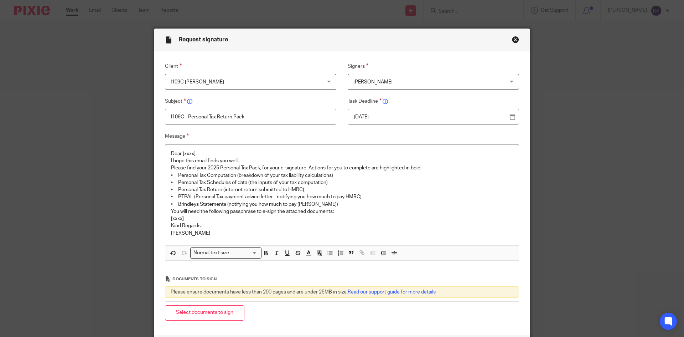
click at [221, 154] on p "Dear [xxxx]," at bounding box center [342, 153] width 342 height 7
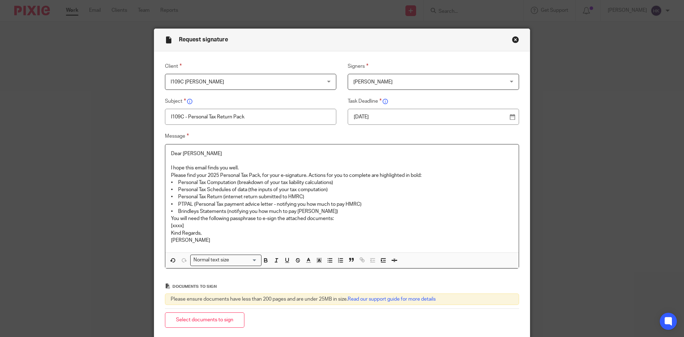
click at [248, 168] on p "I hope this email finds you well." at bounding box center [342, 167] width 342 height 7
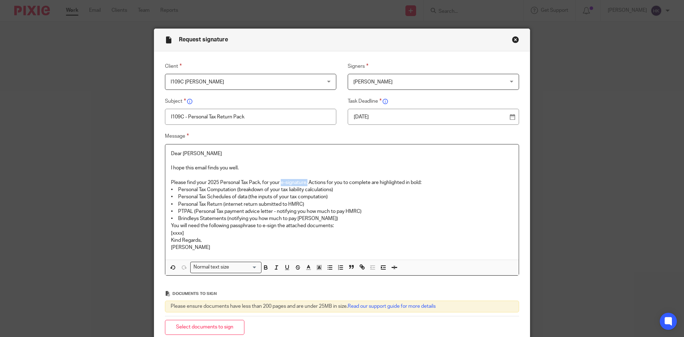
drag, startPoint x: 279, startPoint y: 181, endPoint x: 305, endPoint y: 181, distance: 26.0
click at [305, 181] on p "Please find your 2025 Personal Tax Pack, for your e-signature. Actions for you …" at bounding box center [342, 182] width 342 height 7
click at [439, 183] on p "Please find your 2025 Personal Tax Pack, for your e-signature. Actions for you …" at bounding box center [342, 182] width 342 height 7
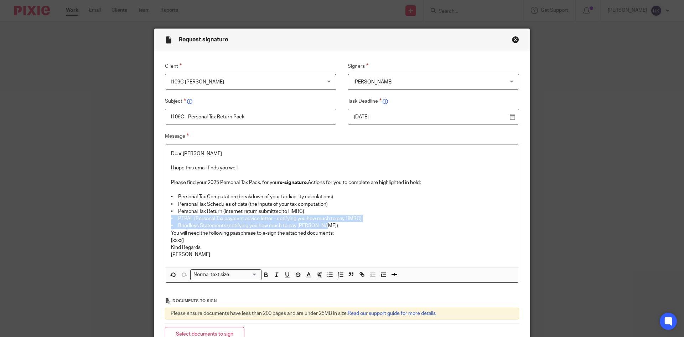
drag, startPoint x: 168, startPoint y: 217, endPoint x: 326, endPoint y: 226, distance: 158.1
click at [326, 226] on div "Dear Karran I hope this email finds you well. Please find your 2025 Personal Ta…" at bounding box center [341, 205] width 353 height 123
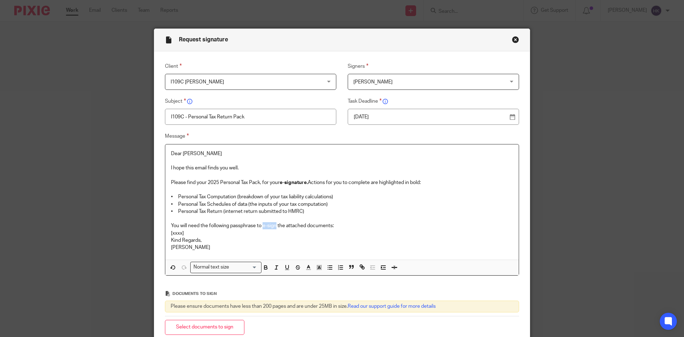
drag, startPoint x: 262, startPoint y: 223, endPoint x: 275, endPoint y: 225, distance: 13.3
click at [275, 225] on p "You will need the following passphrase to e-sign the attached documents:" at bounding box center [342, 225] width 342 height 7
click at [344, 225] on p "You will need the following passphrase to e-sign the attached documents:" at bounding box center [342, 225] width 342 height 7
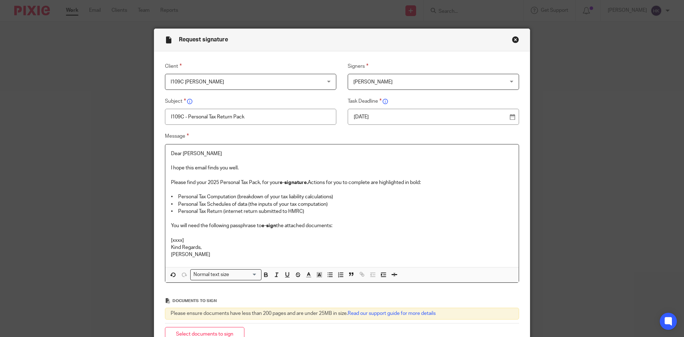
click at [195, 240] on p "[xxxx]" at bounding box center [342, 240] width 342 height 7
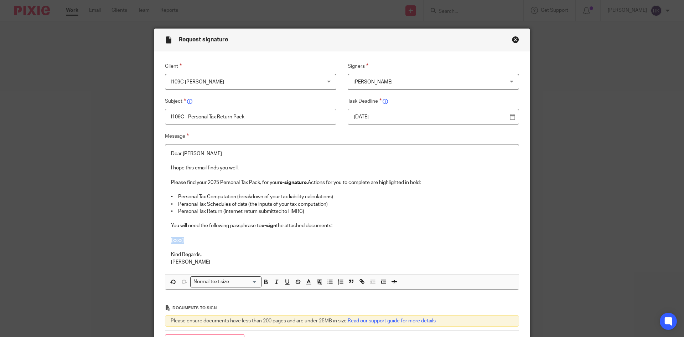
drag, startPoint x: 186, startPoint y: 237, endPoint x: 165, endPoint y: 238, distance: 21.0
click at [165, 238] on div "Dear Karran I hope this email finds you well. Please find your 2025 Personal Ta…" at bounding box center [341, 209] width 353 height 130
drag, startPoint x: 254, startPoint y: 240, endPoint x: 154, endPoint y: 242, distance: 100.1
click at [154, 242] on div "Message Dear Karran I hope this email finds you well. Please find your 2025 Per…" at bounding box center [336, 211] width 365 height 158
click at [219, 284] on div "Normal text size" at bounding box center [224, 280] width 67 height 9
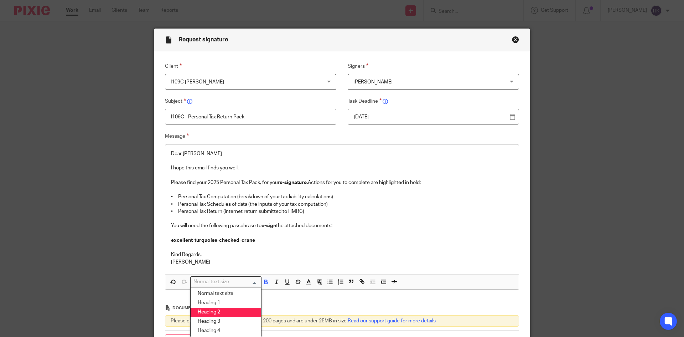
click at [224, 315] on li "Heading 2" at bounding box center [226, 311] width 71 height 9
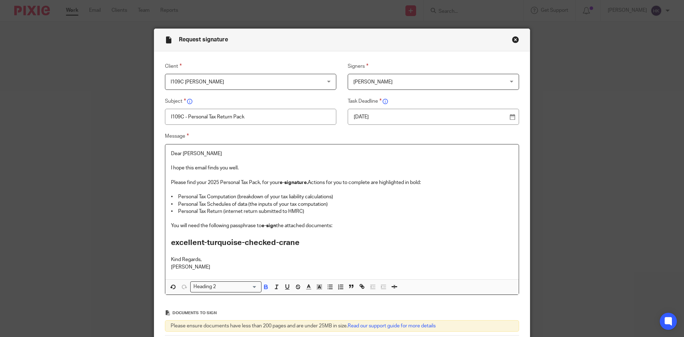
scroll to position [97, 0]
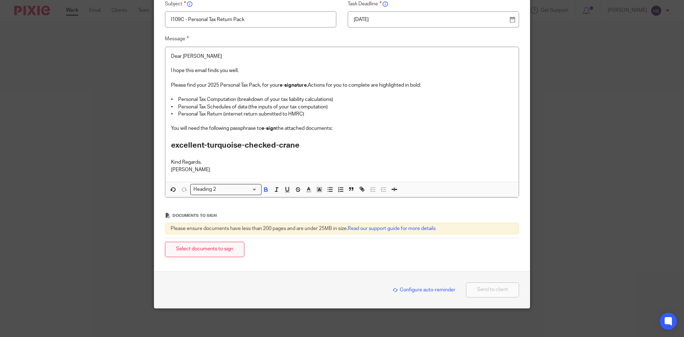
click at [216, 255] on button "Select documents to sign" at bounding box center [204, 249] width 79 height 15
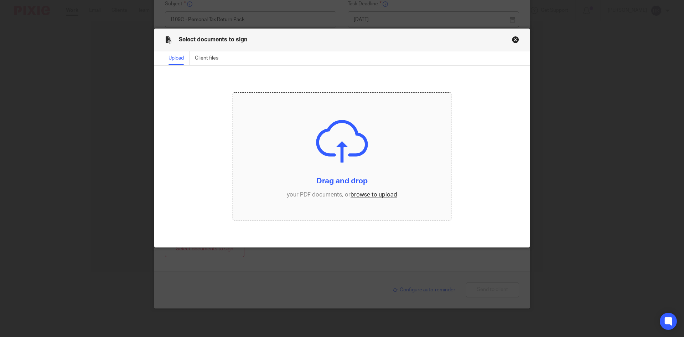
click at [379, 195] on input "file" at bounding box center [342, 157] width 218 height 128
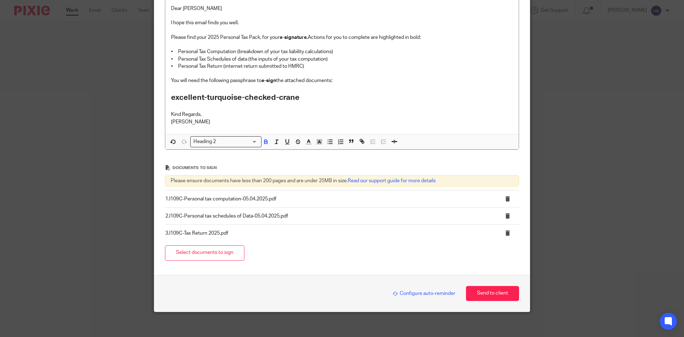
scroll to position [149, 0]
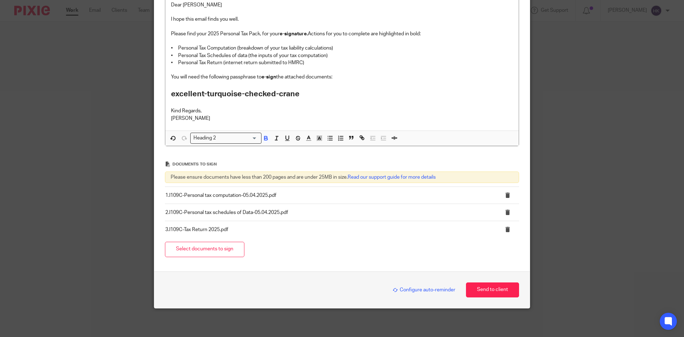
click at [411, 289] on span "Configure auto-reminder" at bounding box center [424, 289] width 63 height 5
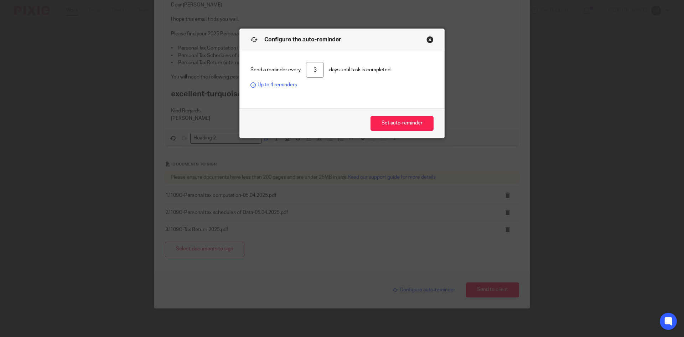
click at [384, 123] on button "Set auto-reminder" at bounding box center [402, 123] width 63 height 15
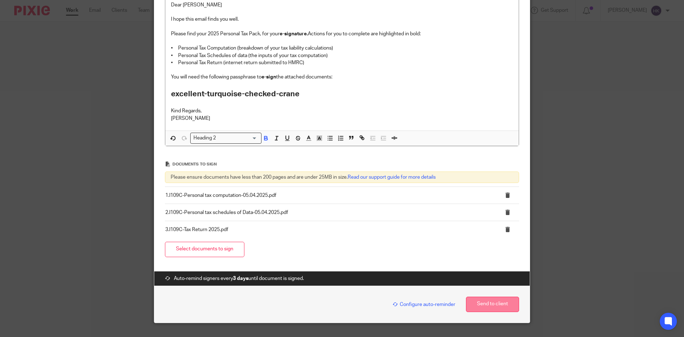
click at [486, 299] on button "Send to client" at bounding box center [492, 303] width 53 height 15
